Goal: Task Accomplishment & Management: Complete application form

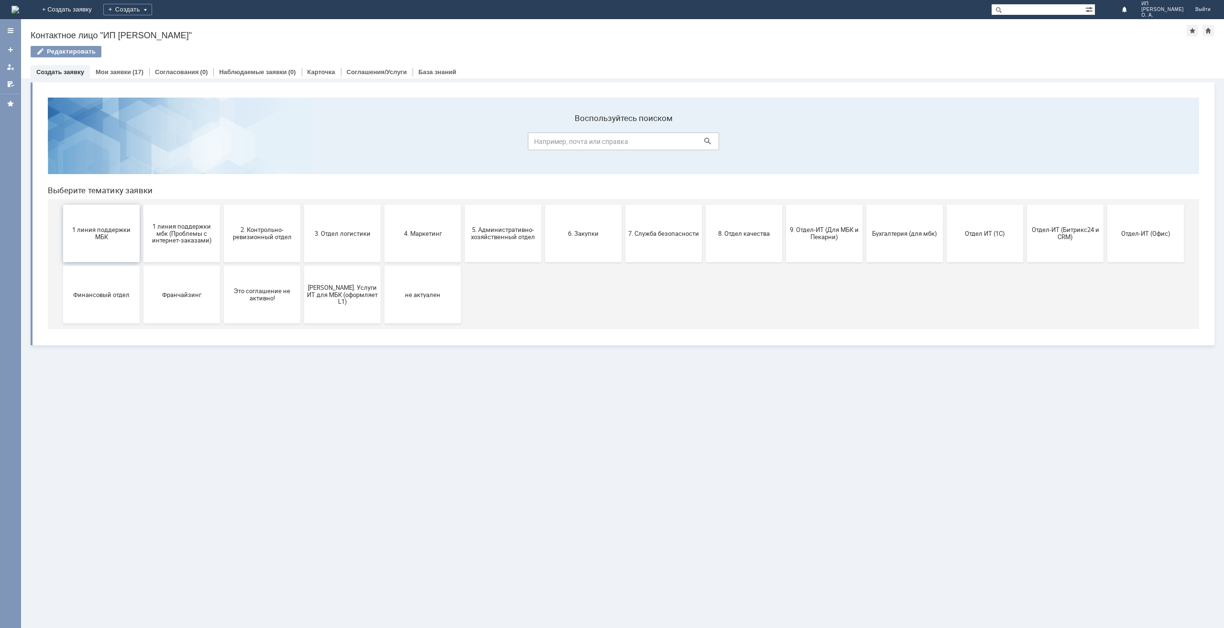
click at [94, 233] on span "1 линия поддержки МБК" at bounding box center [101, 233] width 71 height 14
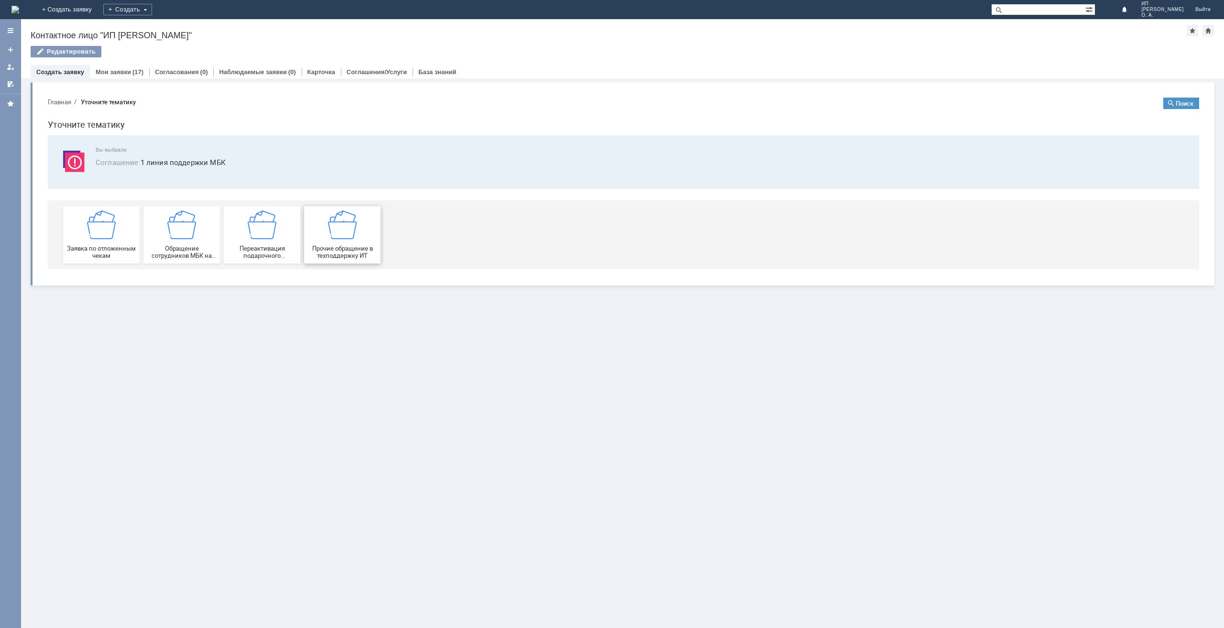
click at [341, 229] on img at bounding box center [342, 224] width 29 height 29
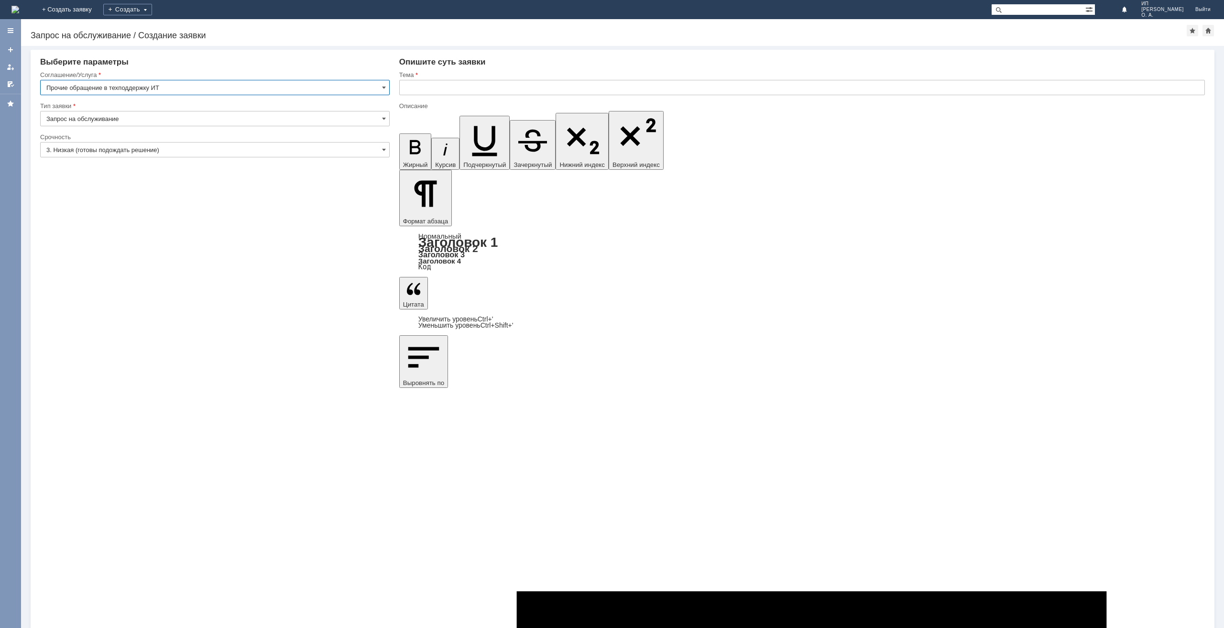
click at [93, 149] on input "3. Низкая (готовы подождать решение)" at bounding box center [215, 149] width 350 height 15
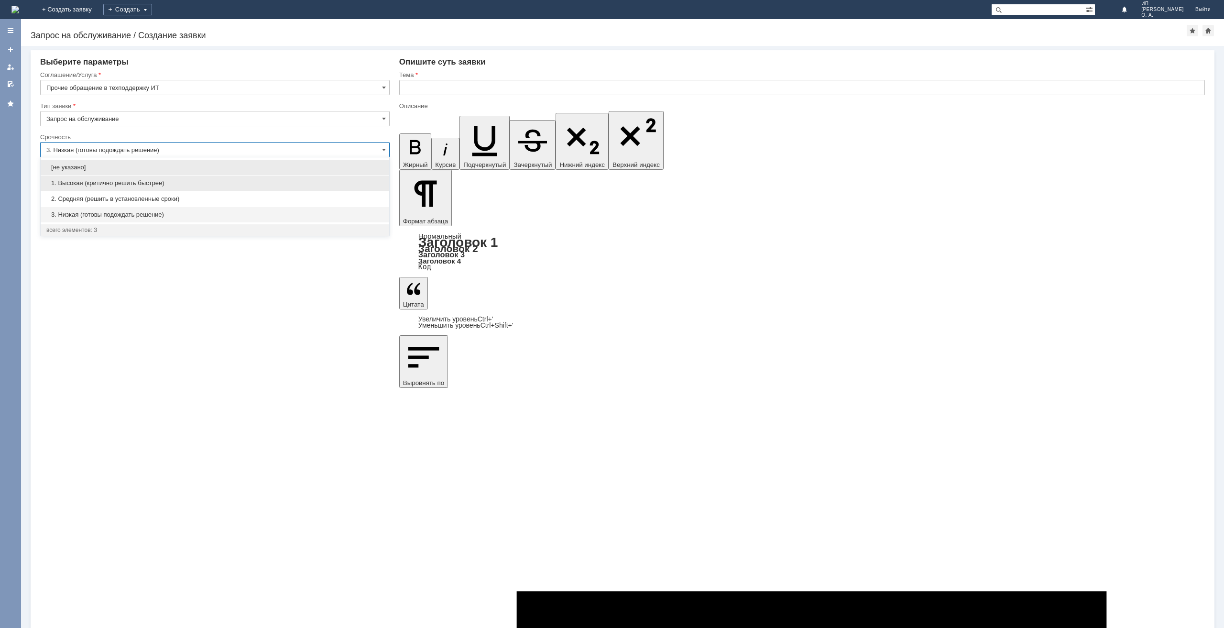
click at [88, 185] on span "1. Высокая (критично решить быстрее)" at bounding box center [214, 183] width 337 height 8
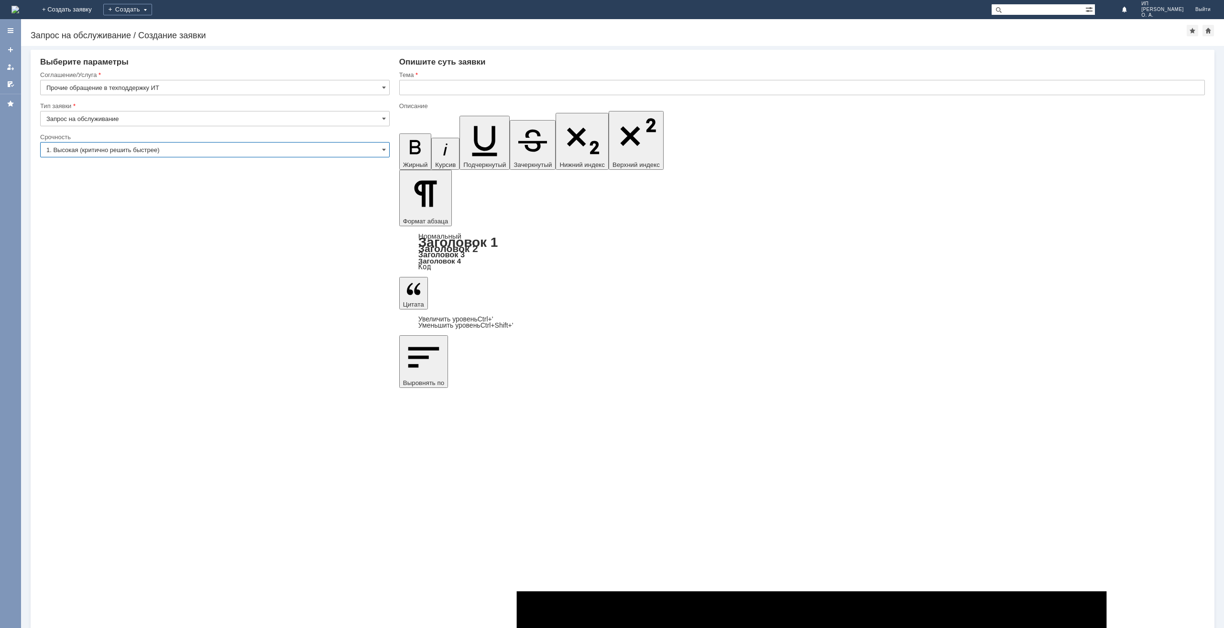
type input "1. Высокая (критично решить быстрее)"
click at [411, 91] on input "text" at bounding box center [802, 87] width 806 height 15
type input "Обновление патента"
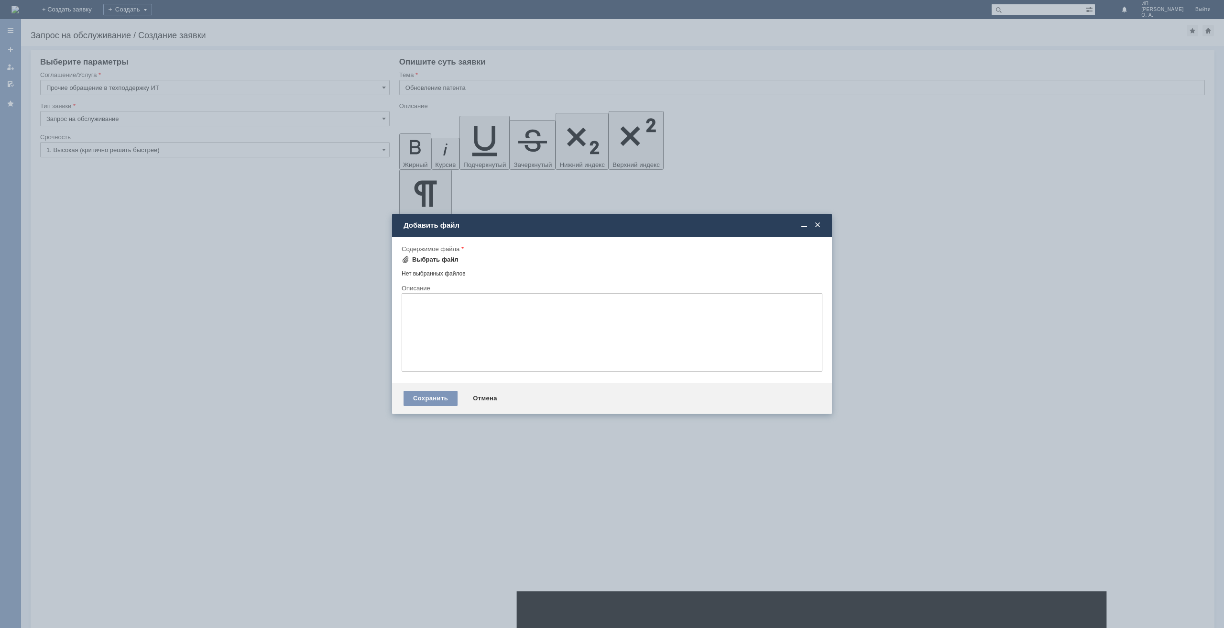
click at [425, 263] on div "Выбрать файл" at bounding box center [435, 260] width 46 height 8
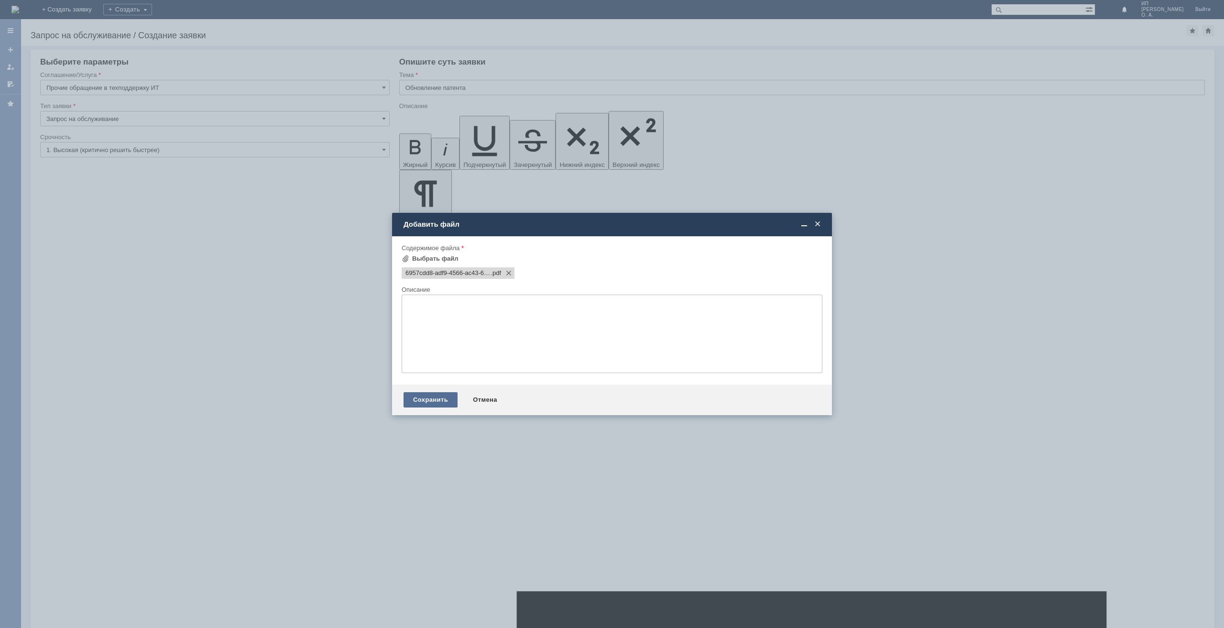
click at [415, 400] on div "Сохранить" at bounding box center [431, 399] width 54 height 15
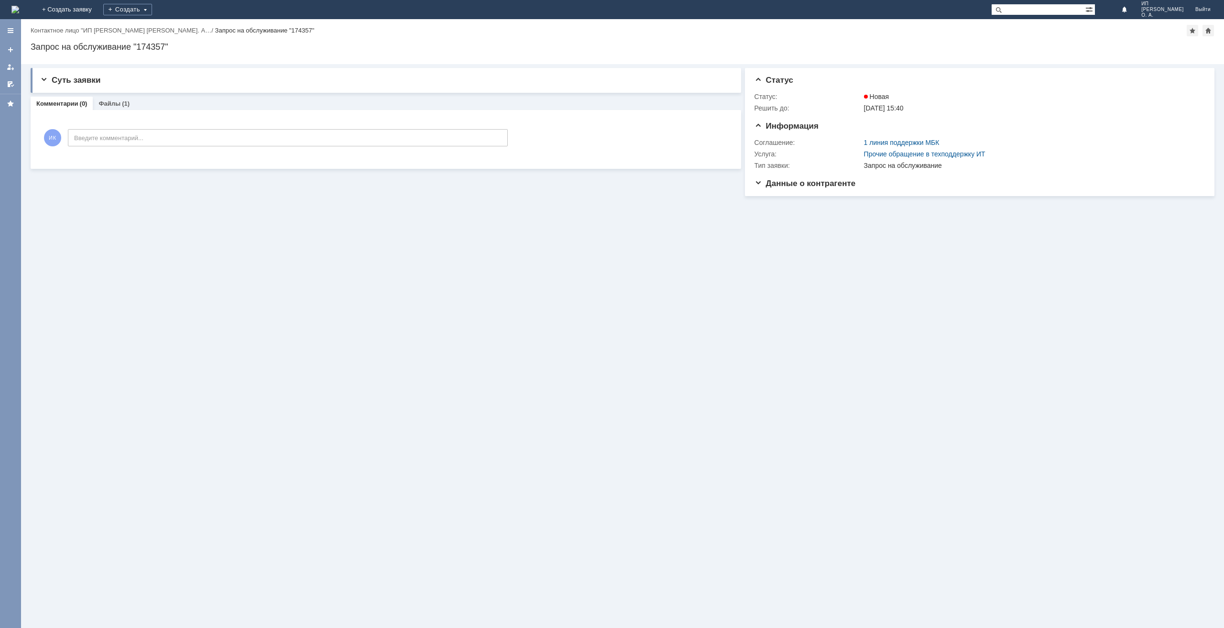
click at [19, 8] on img at bounding box center [15, 10] width 8 height 8
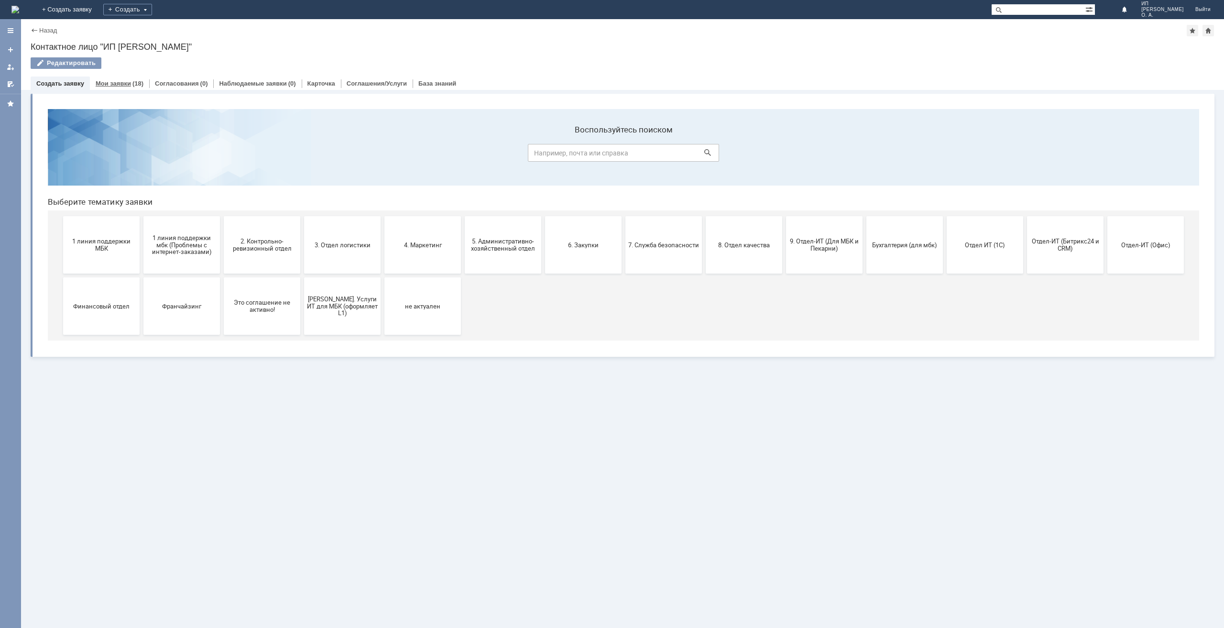
click at [121, 85] on link "Мои заявки" at bounding box center [113, 83] width 35 height 7
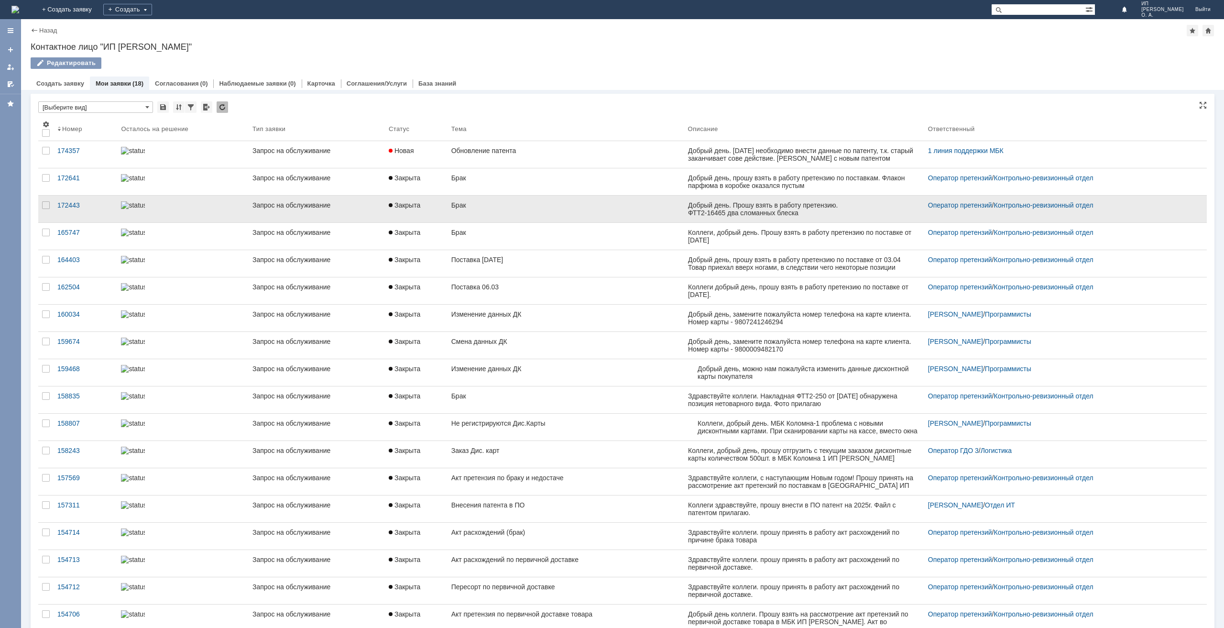
click at [542, 204] on div "Брак" at bounding box center [565, 205] width 229 height 8
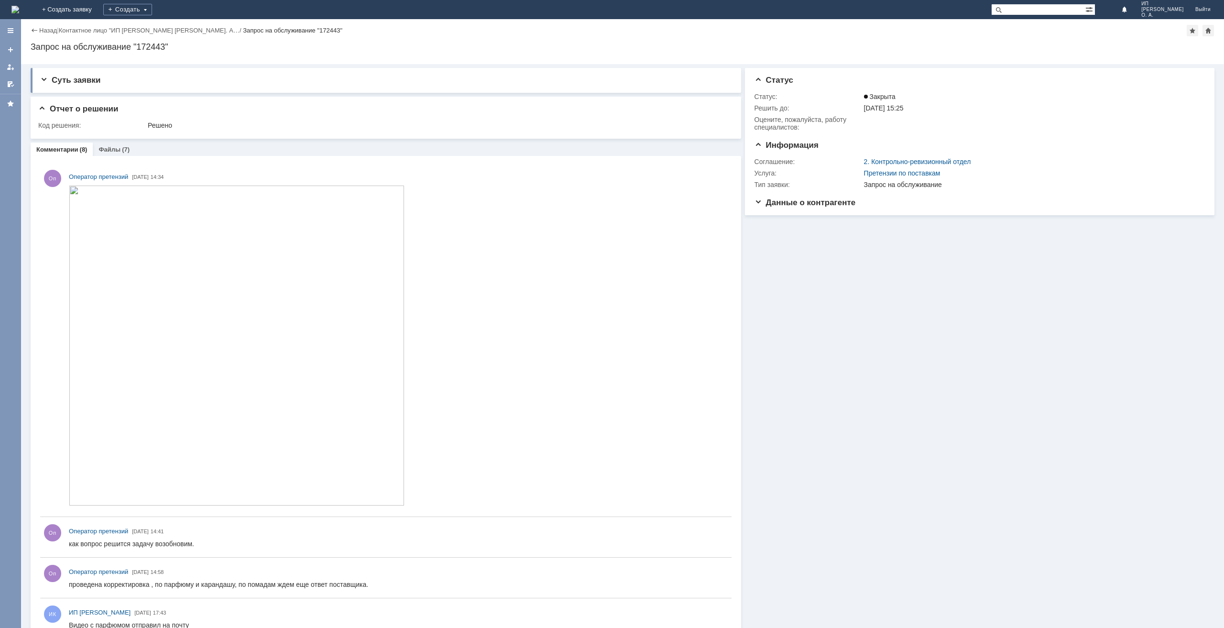
click at [35, 30] on div "Назад" at bounding box center [44, 30] width 26 height 7
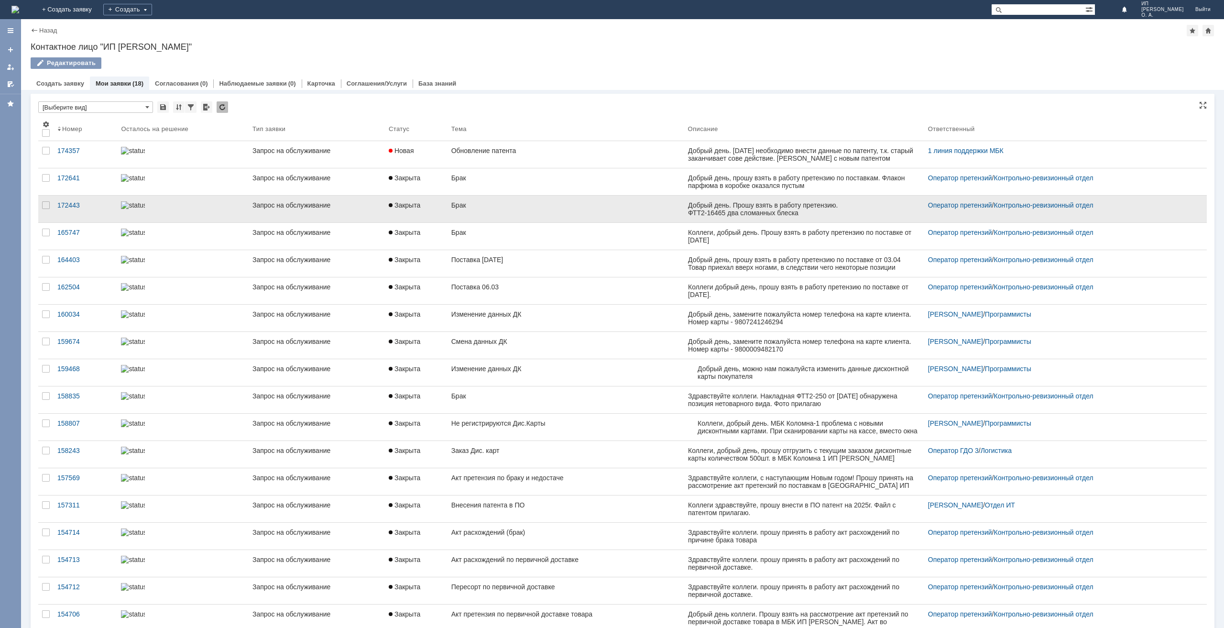
click at [501, 205] on div "Брак" at bounding box center [565, 205] width 229 height 8
